Goal: Task Accomplishment & Management: Use online tool/utility

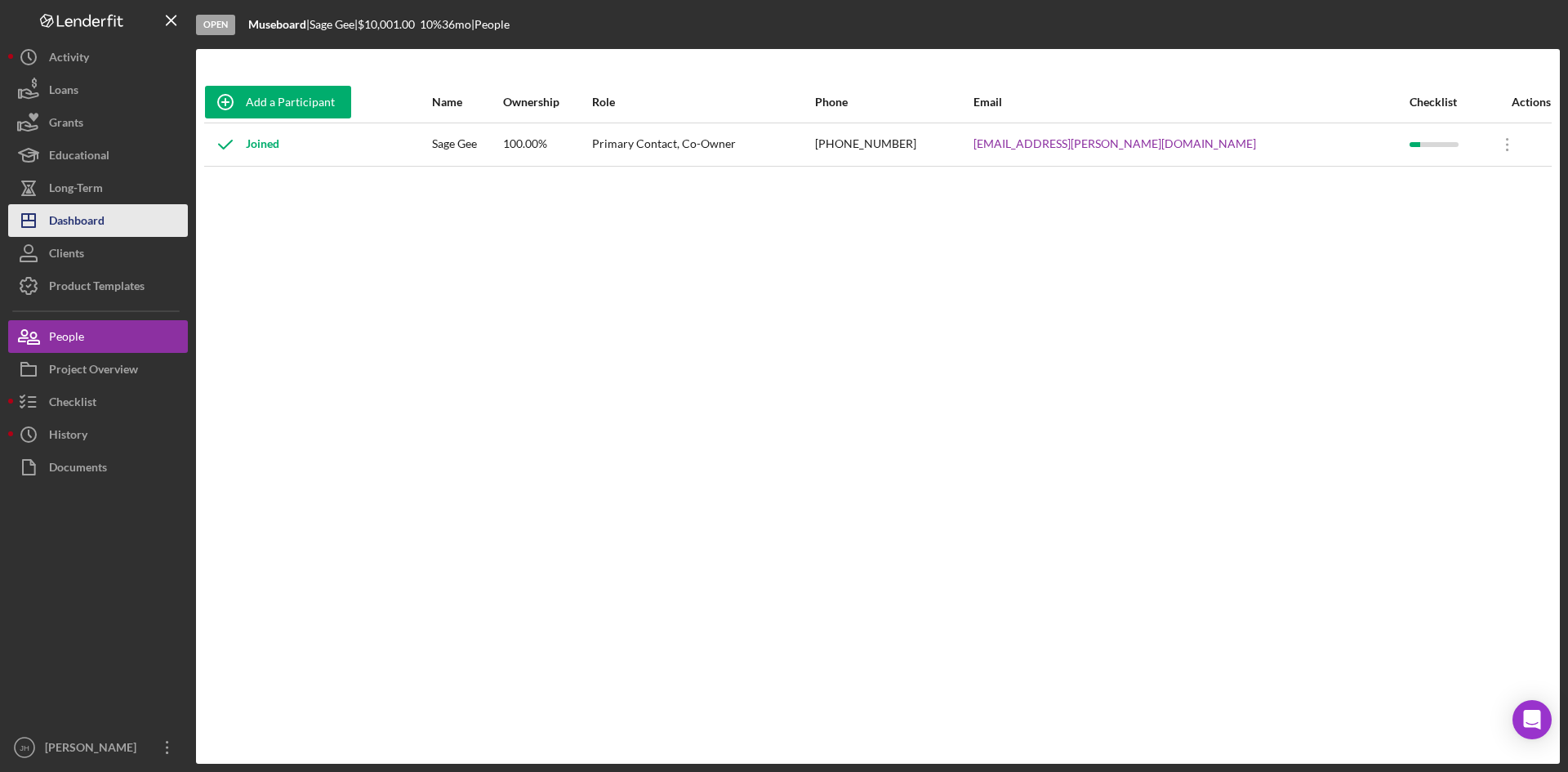
click at [118, 215] on button "Icon/Dashboard Dashboard" at bounding box center [97, 221] width 179 height 33
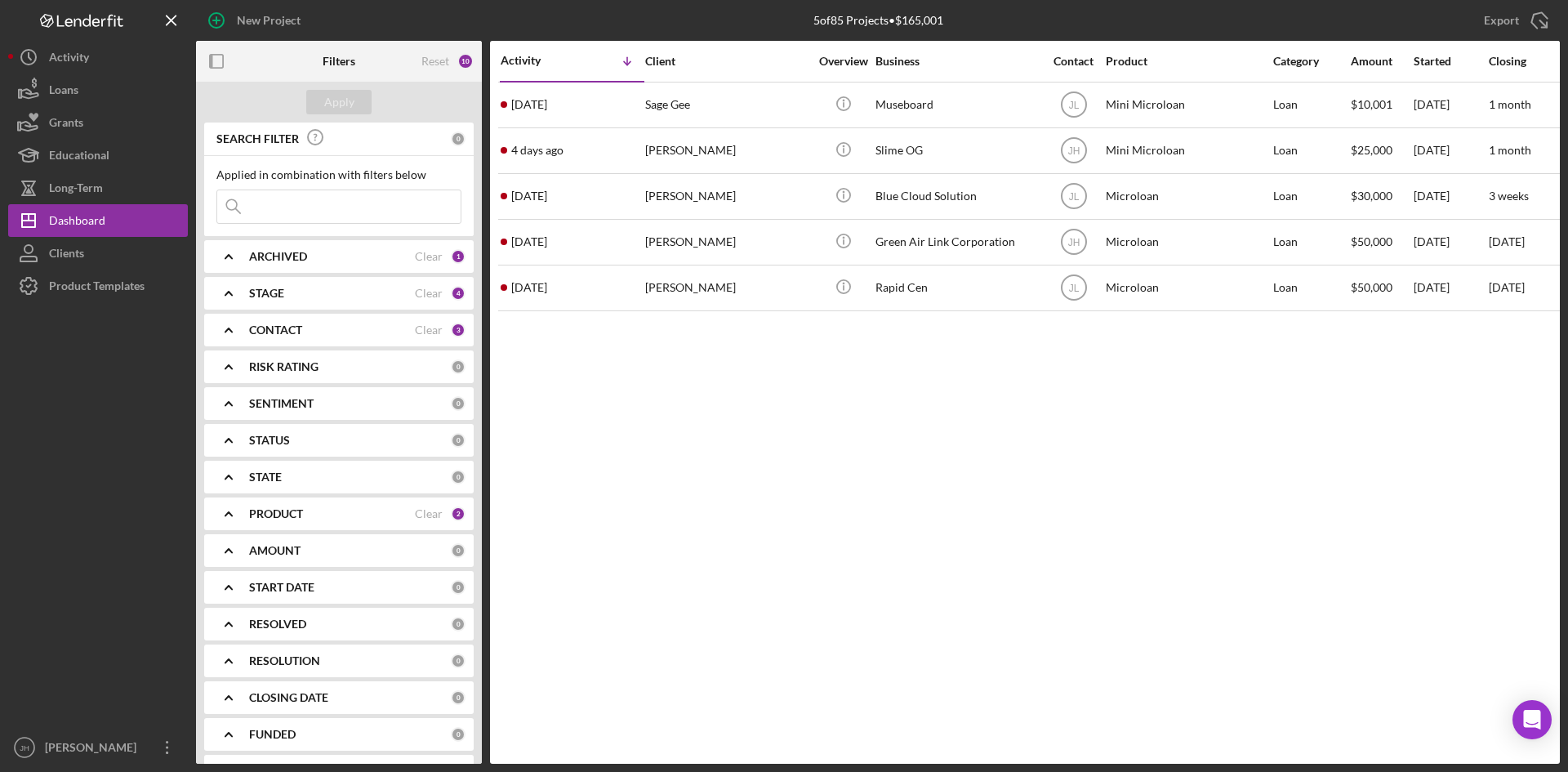
click at [315, 510] on div "PRODUCT" at bounding box center [332, 514] width 166 height 13
click at [297, 636] on label "Mini Microloan" at bounding box center [352, 633] width 219 height 16
click at [233, 636] on input "Mini Microloan" at bounding box center [225, 633] width 16 height 16
checkbox input "false"
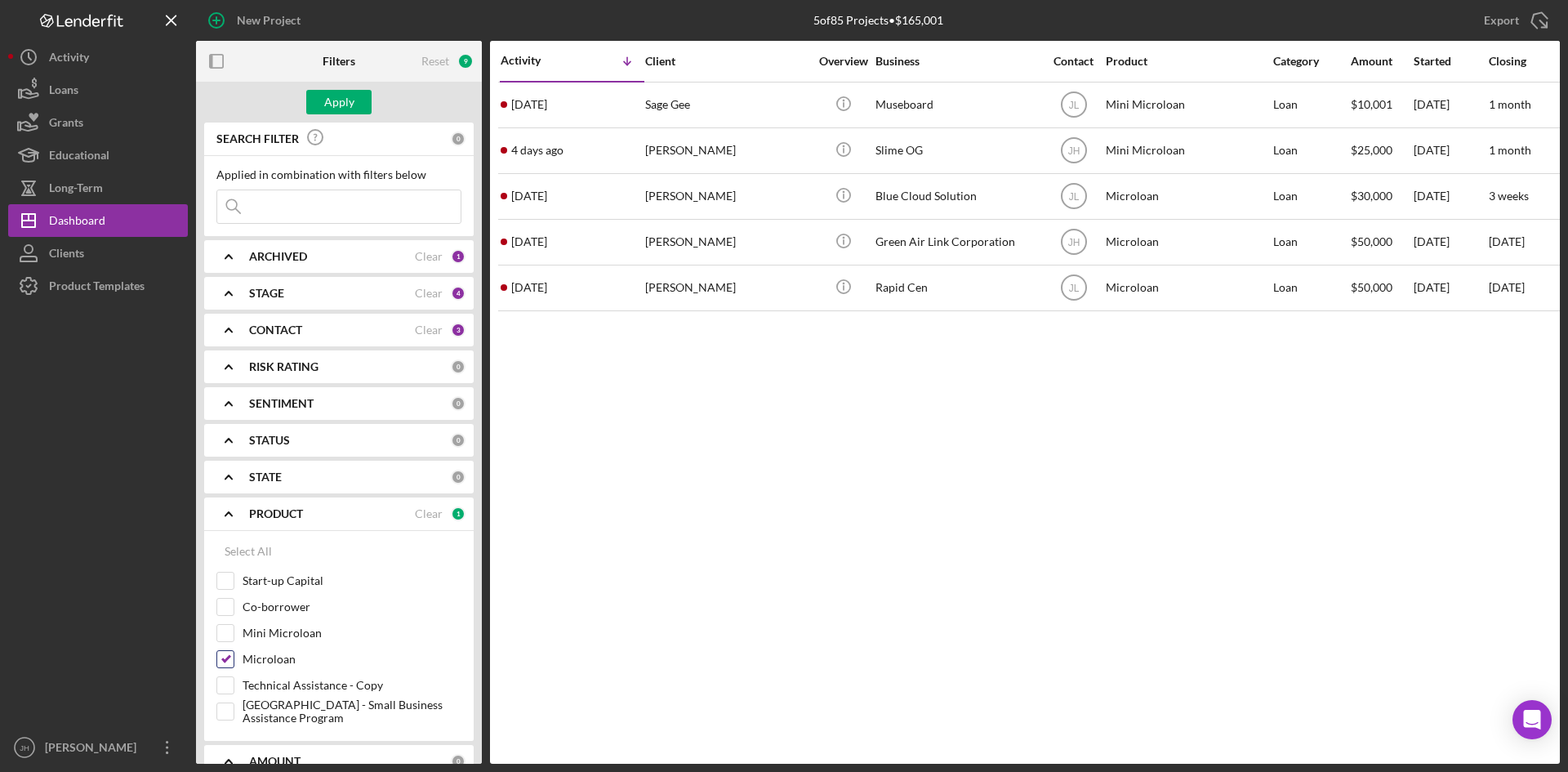
click at [289, 657] on label "Microloan" at bounding box center [352, 660] width 219 height 16
click at [233, 657] on input "Microloan" at bounding box center [225, 660] width 16 height 16
checkbox input "false"
click at [284, 711] on label "[GEOGRAPHIC_DATA] - Small Business Assistance Program" at bounding box center [352, 712] width 219 height 16
click at [233, 711] on input "[GEOGRAPHIC_DATA] - Small Business Assistance Program" at bounding box center [225, 712] width 16 height 16
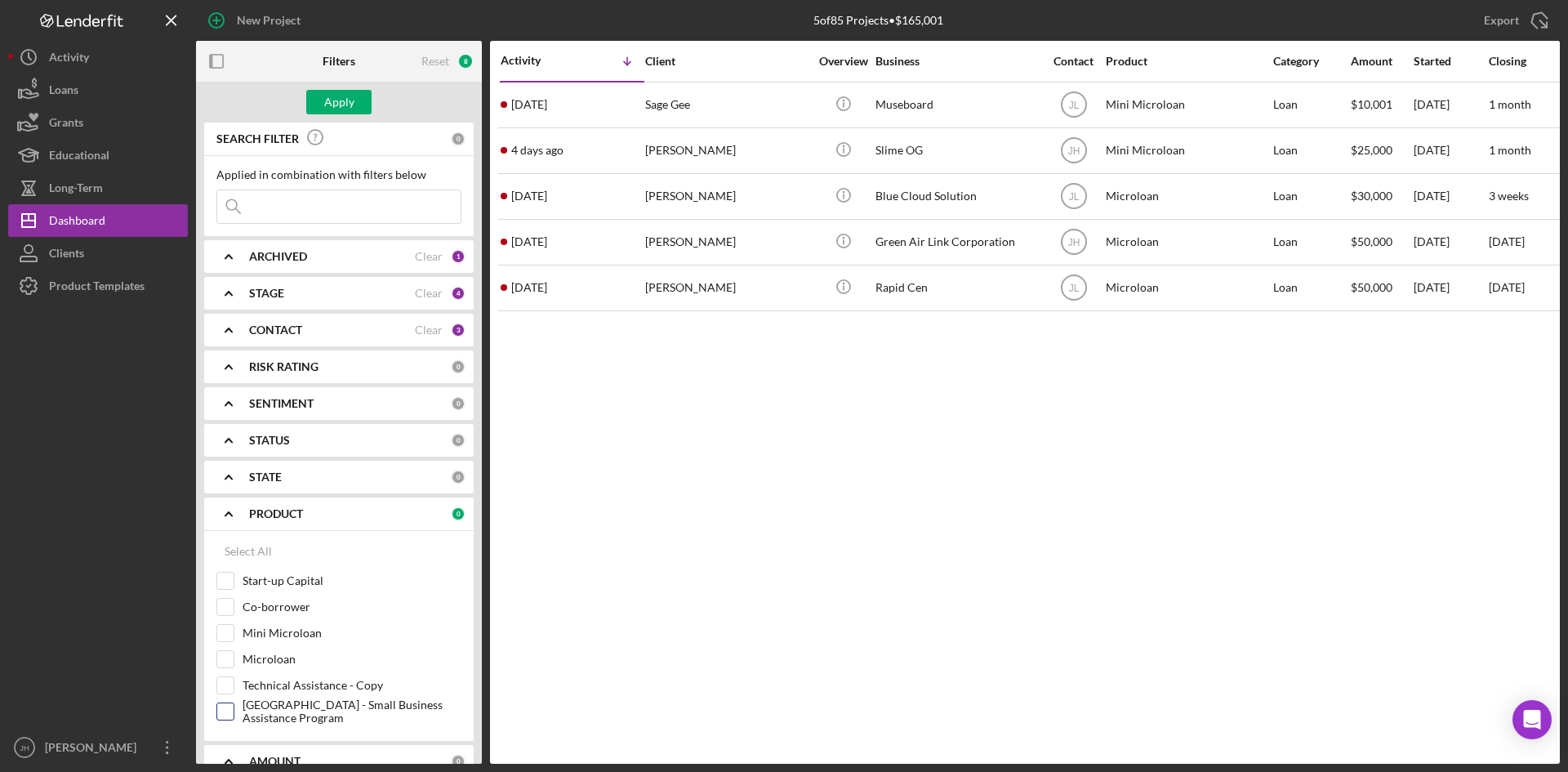
checkbox input "true"
click at [325, 98] on div "Apply" at bounding box center [339, 102] width 30 height 25
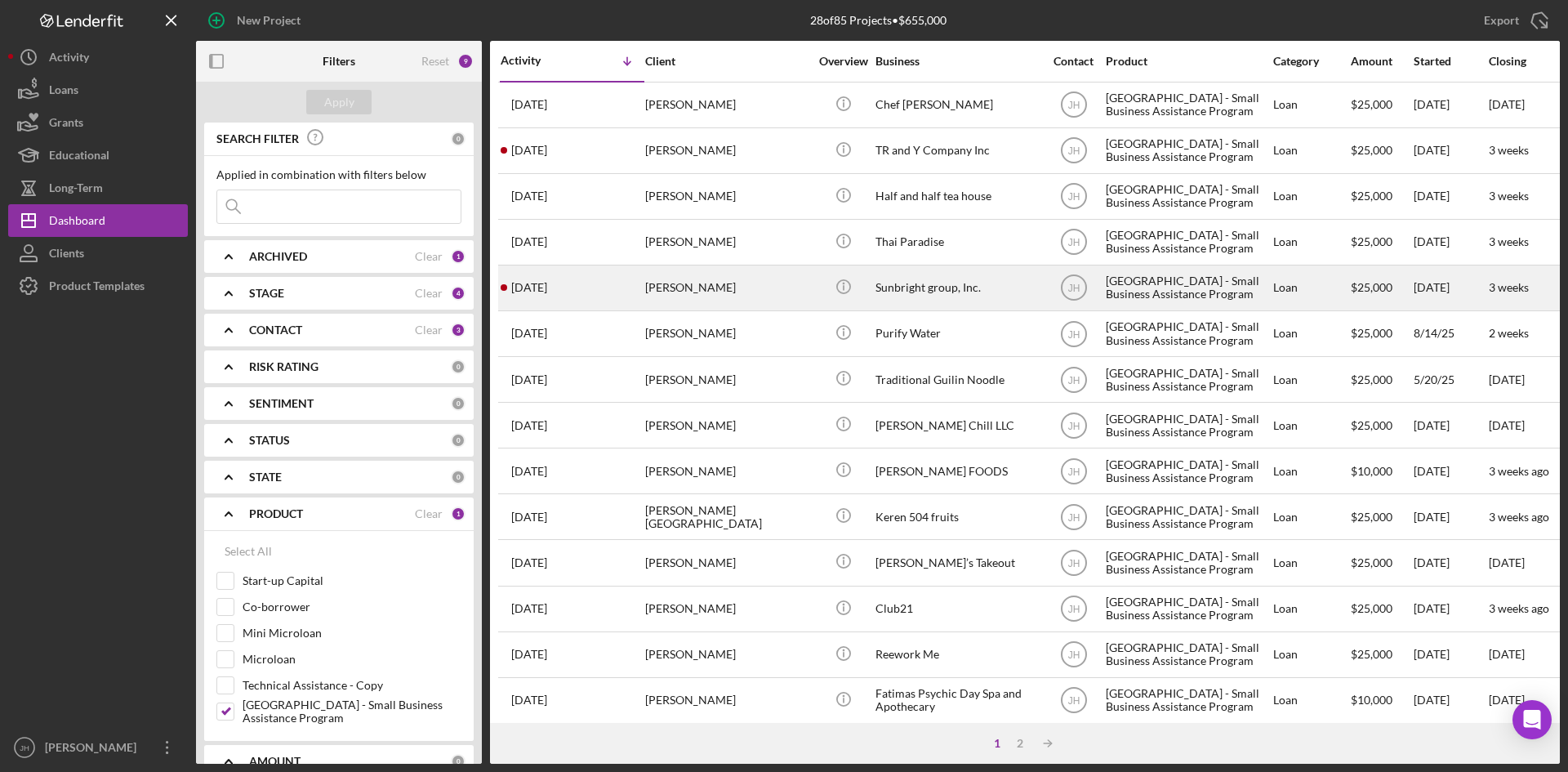
click at [727, 295] on div "[PERSON_NAME]" at bounding box center [726, 288] width 163 height 44
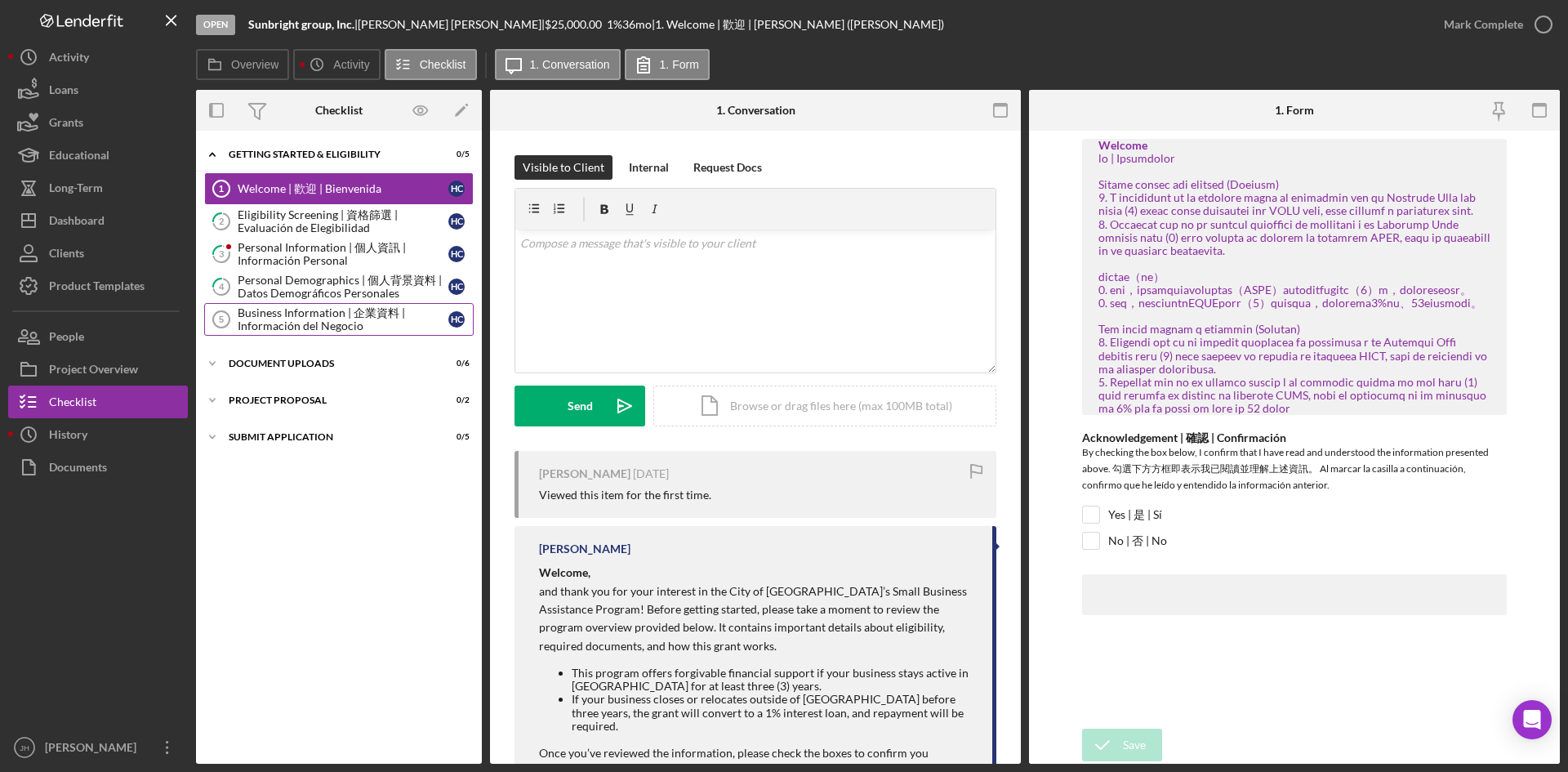
click at [367, 308] on div "Business Information | 企業資料 | Información del Negocio" at bounding box center [343, 319] width 210 height 26
